Goal: Find contact information: Find contact information

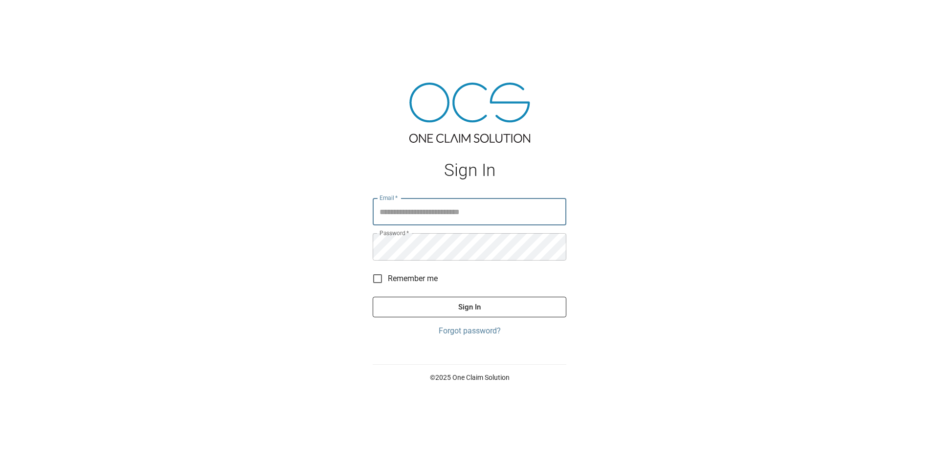
type input "**********"
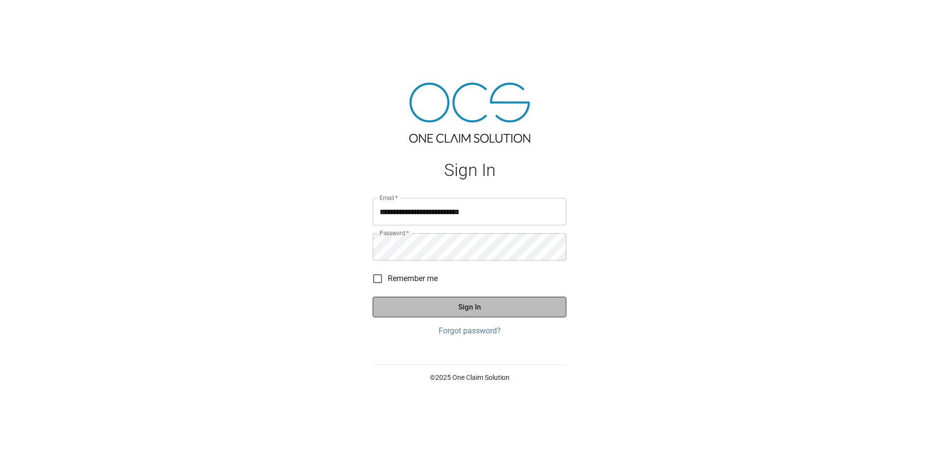
click at [494, 307] on button "Sign In" at bounding box center [470, 307] width 194 height 21
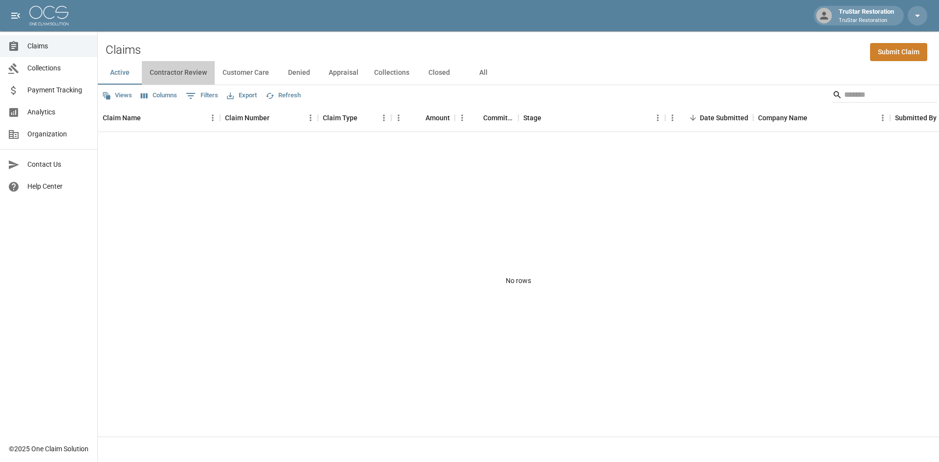
click at [167, 76] on button "Contractor Review" at bounding box center [178, 72] width 73 height 23
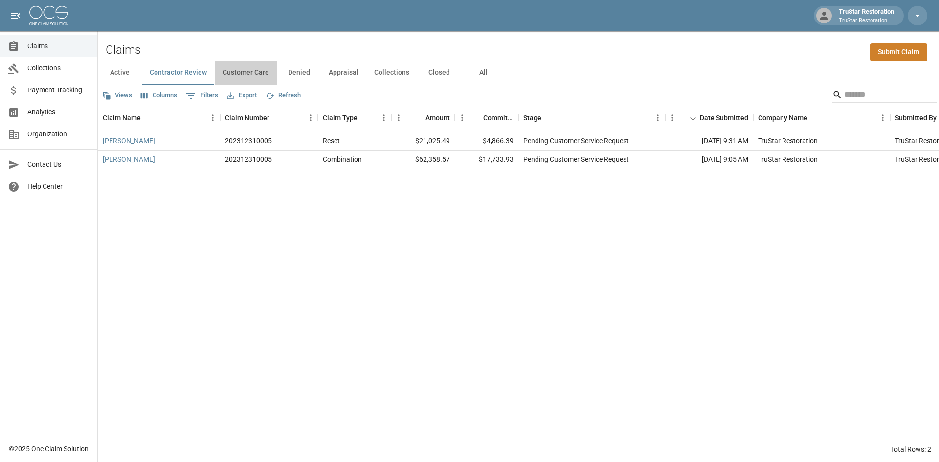
click at [239, 74] on button "Customer Care" at bounding box center [246, 72] width 62 height 23
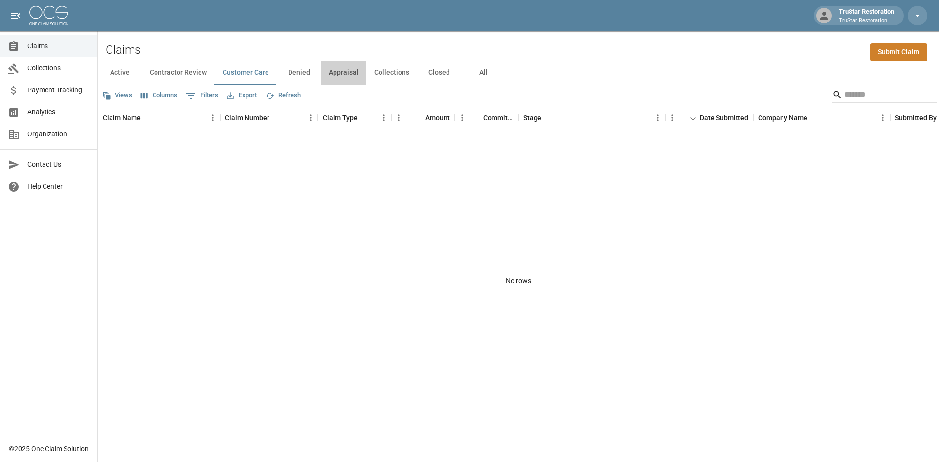
click at [321, 72] on button "Appraisal" at bounding box center [343, 72] width 45 height 23
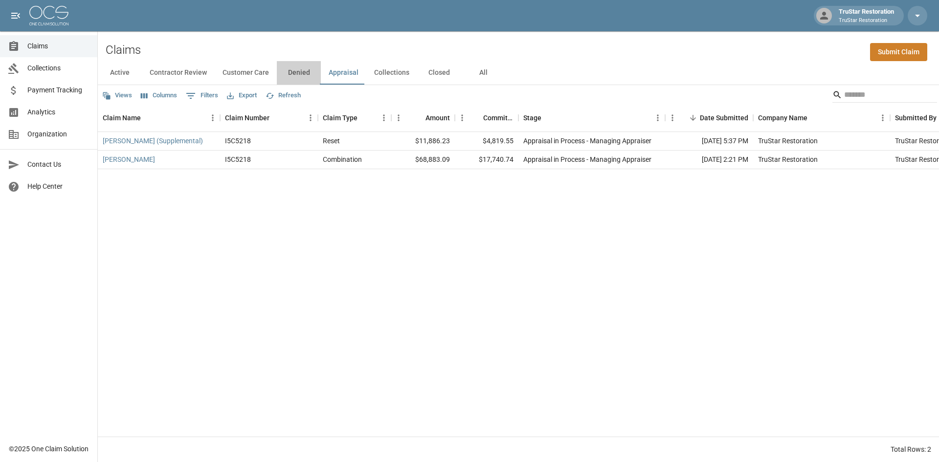
click at [302, 72] on button "Denied" at bounding box center [299, 72] width 44 height 23
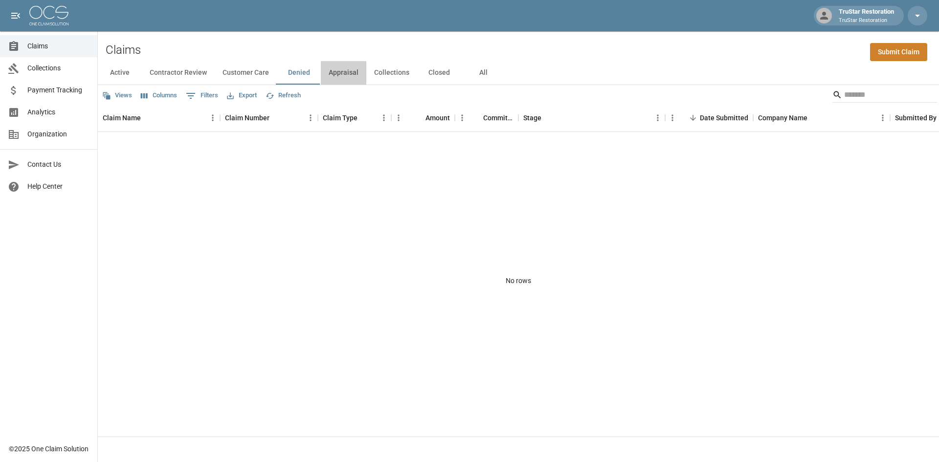
click at [359, 72] on button "Appraisal" at bounding box center [343, 72] width 45 height 23
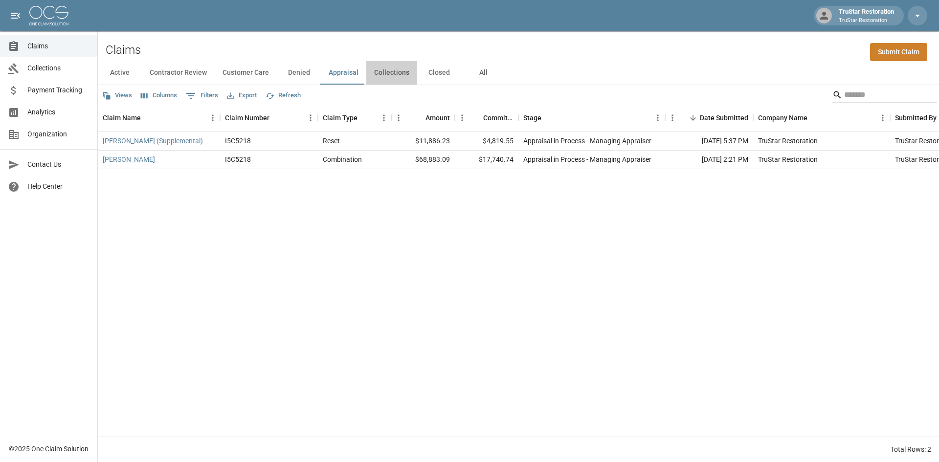
click at [392, 72] on button "Collections" at bounding box center [391, 72] width 51 height 23
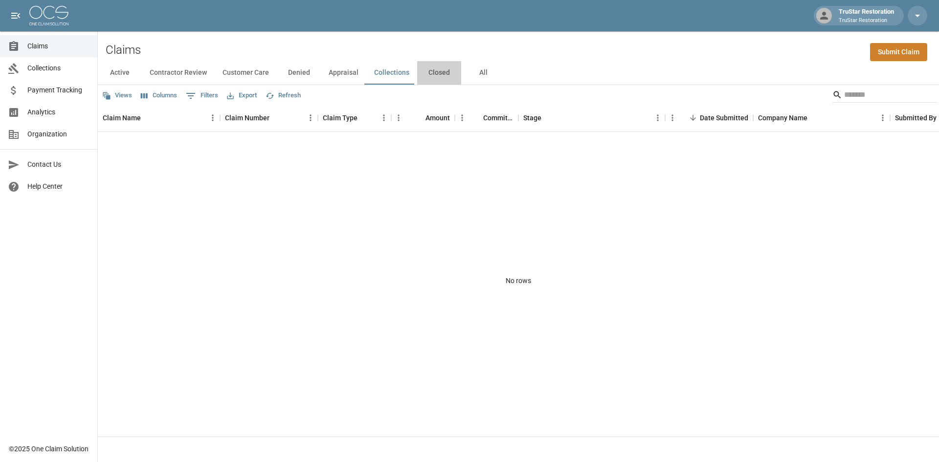
click at [437, 70] on button "Closed" at bounding box center [439, 72] width 44 height 23
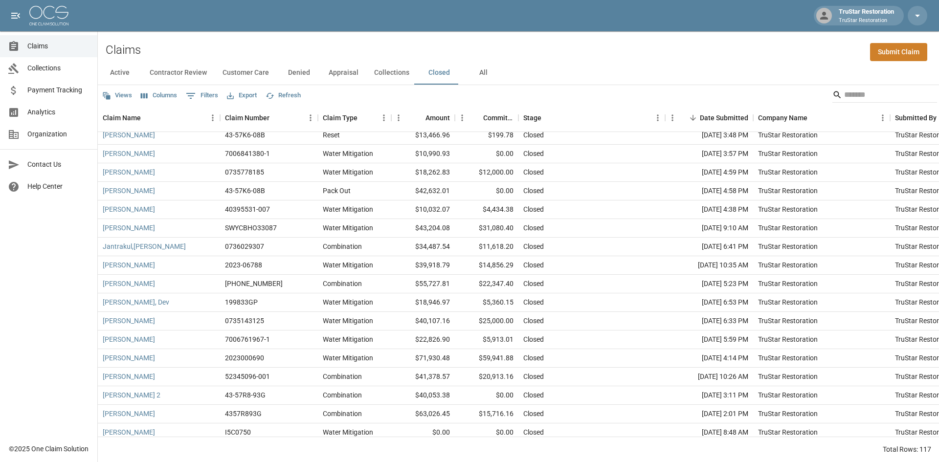
scroll to position [1467, 0]
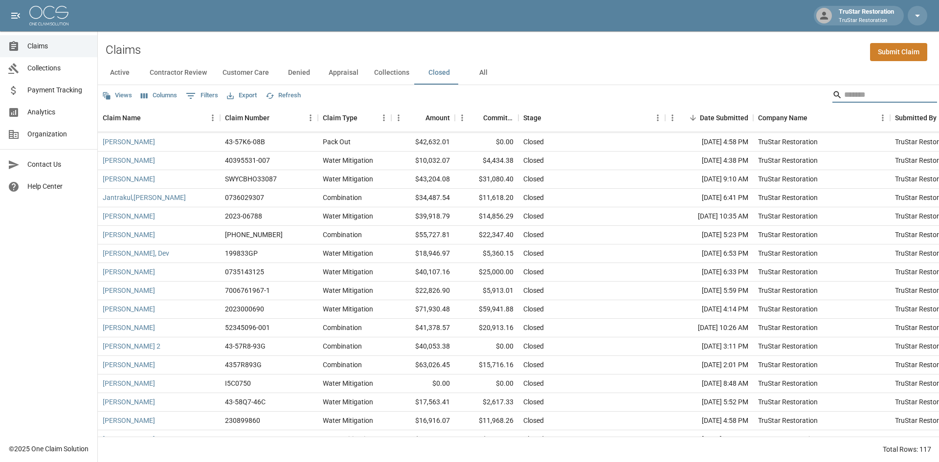
click at [878, 89] on input "Search" at bounding box center [883, 95] width 78 height 16
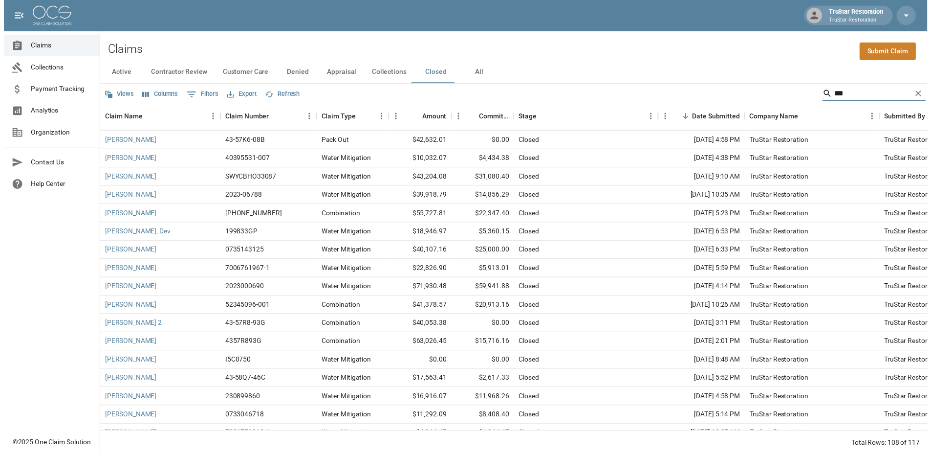
scroll to position [0, 0]
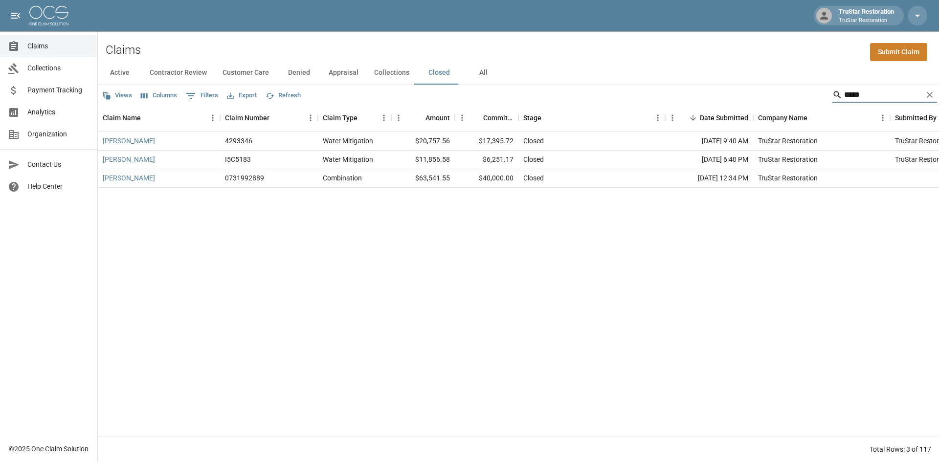
type input "*****"
click at [160, 141] on div "[PERSON_NAME]" at bounding box center [159, 141] width 122 height 19
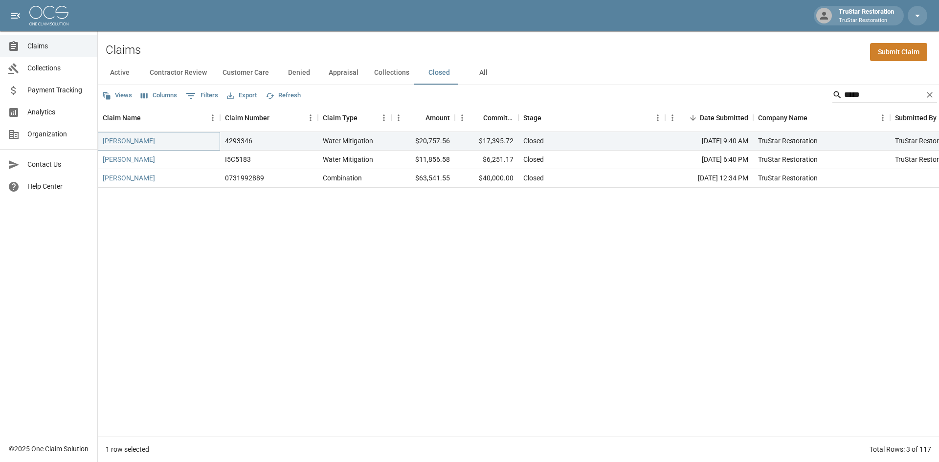
click at [138, 143] on link "[PERSON_NAME]" at bounding box center [129, 141] width 52 height 10
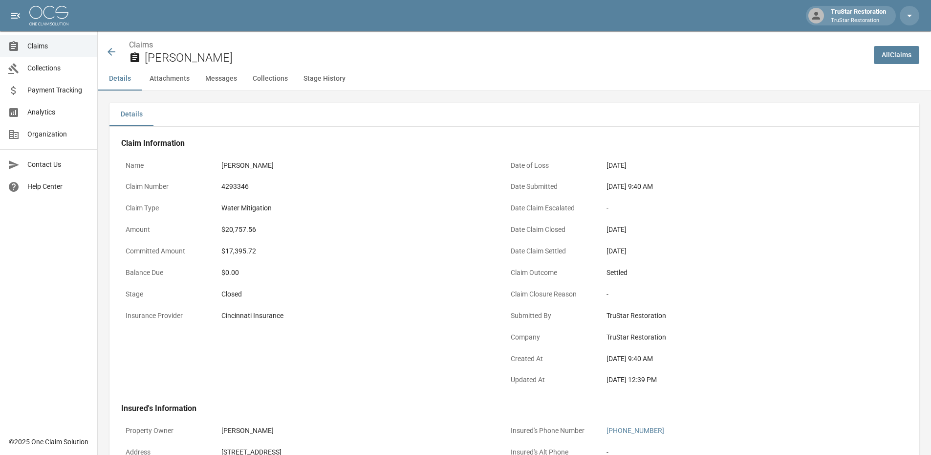
click at [111, 50] on icon at bounding box center [112, 52] width 12 height 12
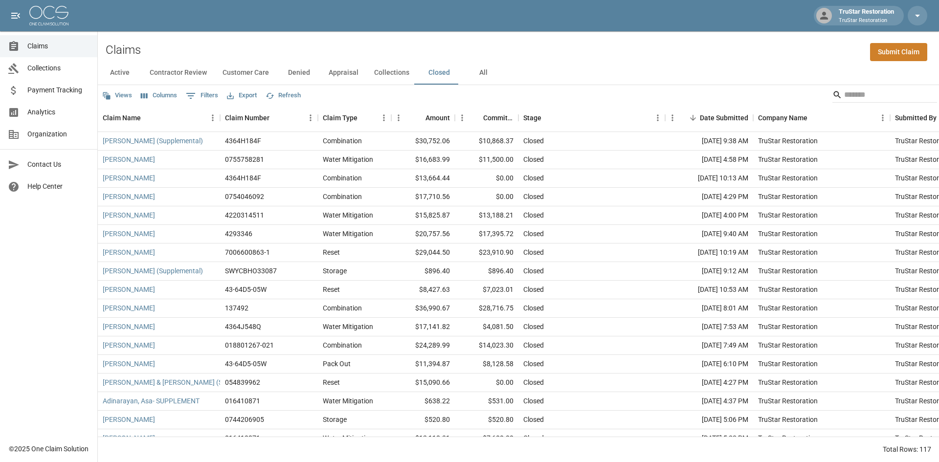
click at [633, 68] on div "Active Contractor Review Customer Care Denied Appraisal Collections Closed All" at bounding box center [518, 72] width 841 height 23
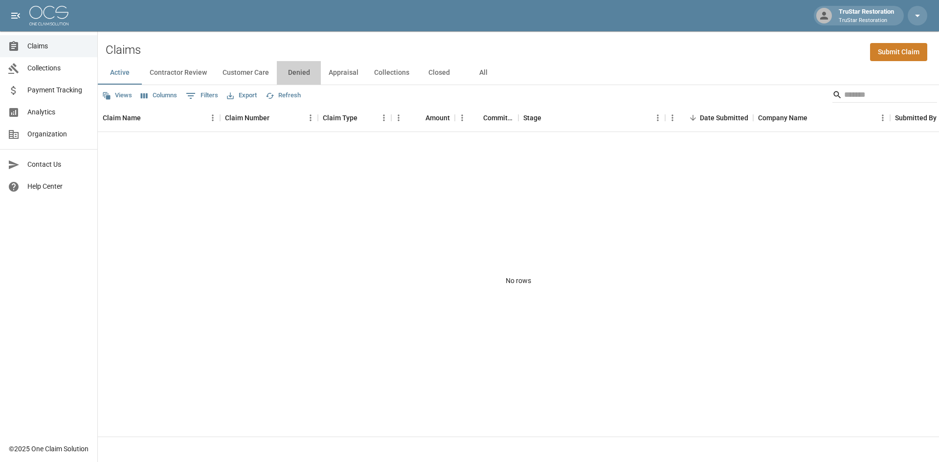
click at [303, 76] on button "Denied" at bounding box center [299, 72] width 44 height 23
click at [339, 73] on button "Appraisal" at bounding box center [343, 72] width 45 height 23
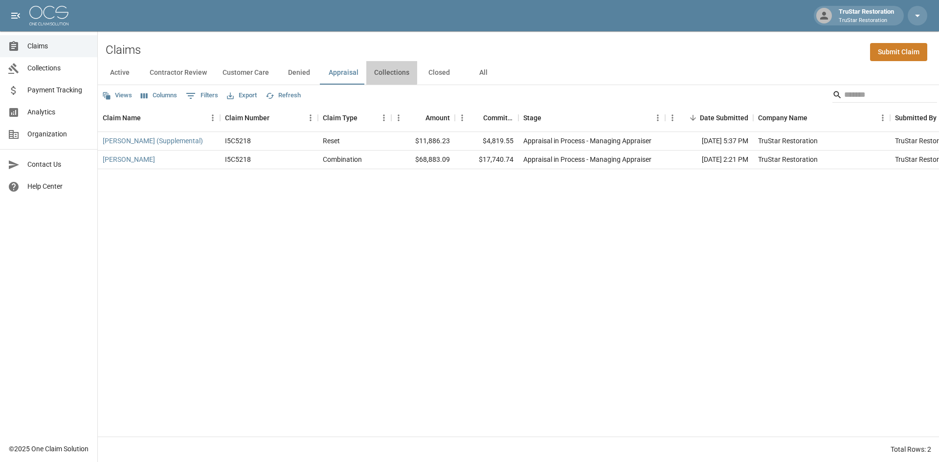
click at [379, 69] on button "Collections" at bounding box center [391, 72] width 51 height 23
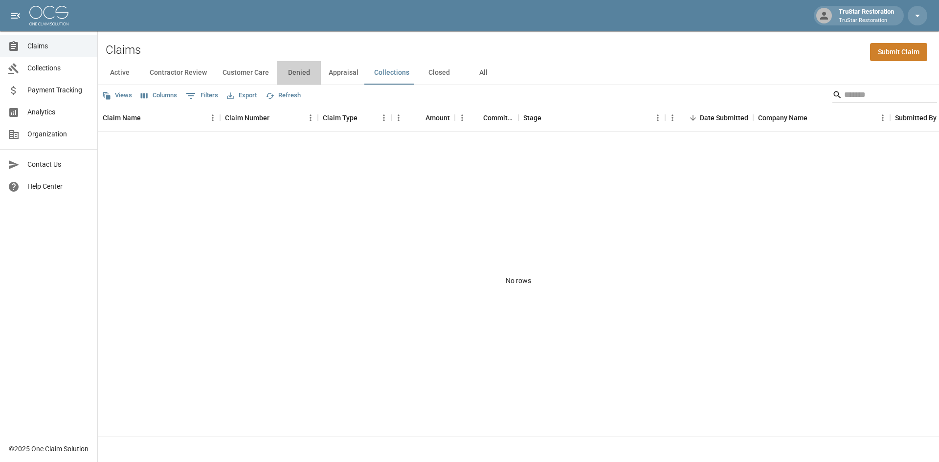
click at [308, 74] on button "Denied" at bounding box center [299, 72] width 44 height 23
click at [442, 69] on button "Closed" at bounding box center [439, 72] width 44 height 23
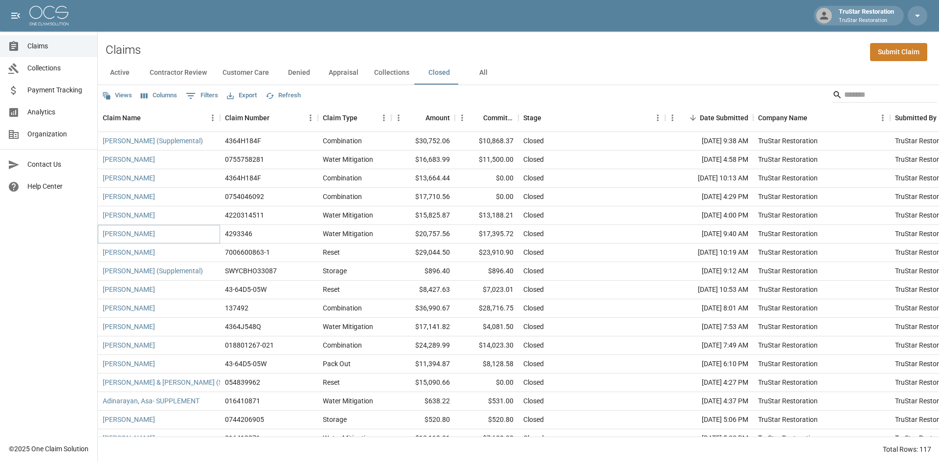
click at [146, 233] on link "[PERSON_NAME]" at bounding box center [129, 234] width 52 height 10
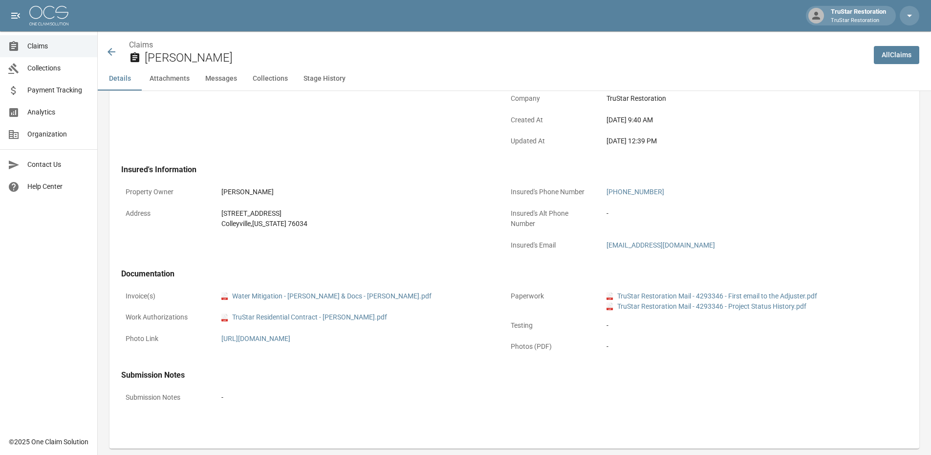
scroll to position [244, 0]
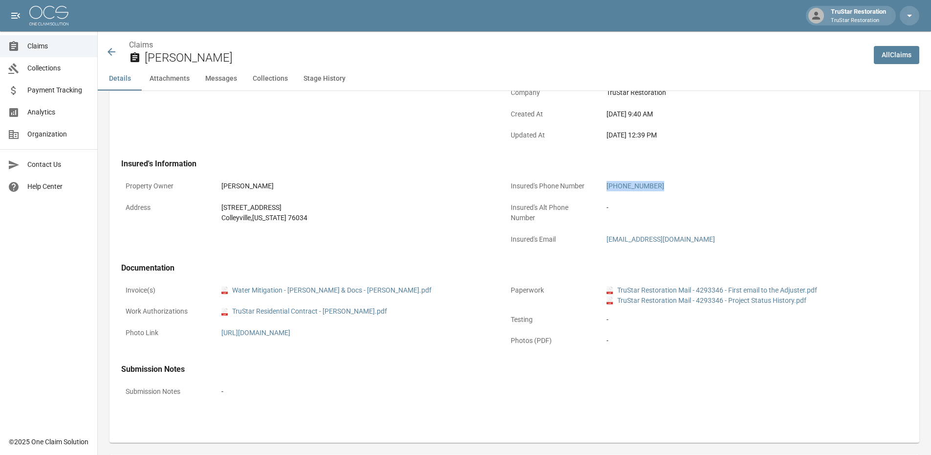
drag, startPoint x: 640, startPoint y: 186, endPoint x: 658, endPoint y: 191, distance: 17.8
click at [658, 191] on div "[PHONE_NUMBER]" at bounding box center [741, 185] width 278 height 19
copy link "[PHONE_NUMBER]"
drag, startPoint x: 221, startPoint y: 187, endPoint x: 300, endPoint y: 184, distance: 78.3
click at [300, 184] on div "[PERSON_NAME]" at bounding box center [355, 186] width 269 height 10
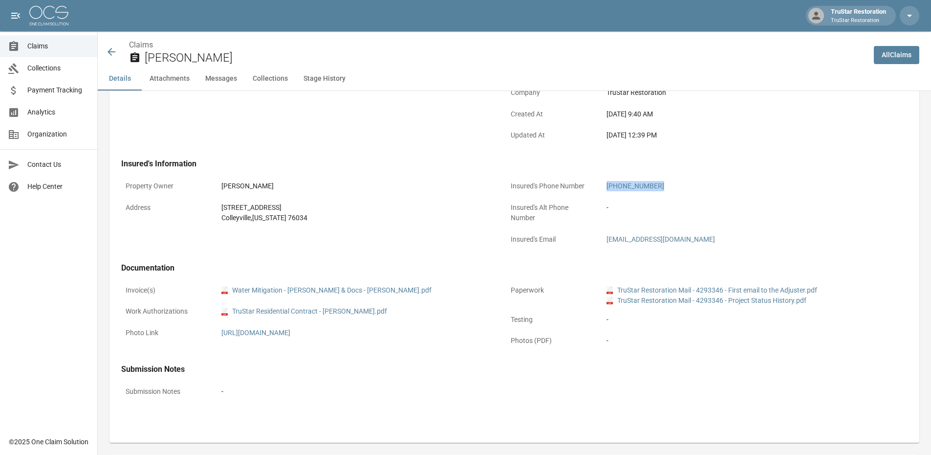
copy div "[PERSON_NAME]"
drag, startPoint x: 671, startPoint y: 243, endPoint x: 598, endPoint y: 247, distance: 73.4
click at [598, 247] on div "Insured's Email chrisw_20@yahoo.com" at bounding box center [692, 241] width 373 height 22
copy div "[EMAIL_ADDRESS][DOMAIN_NAME]"
click at [801, 199] on div "-" at bounding box center [741, 207] width 278 height 19
